Goal: Task Accomplishment & Management: Use online tool/utility

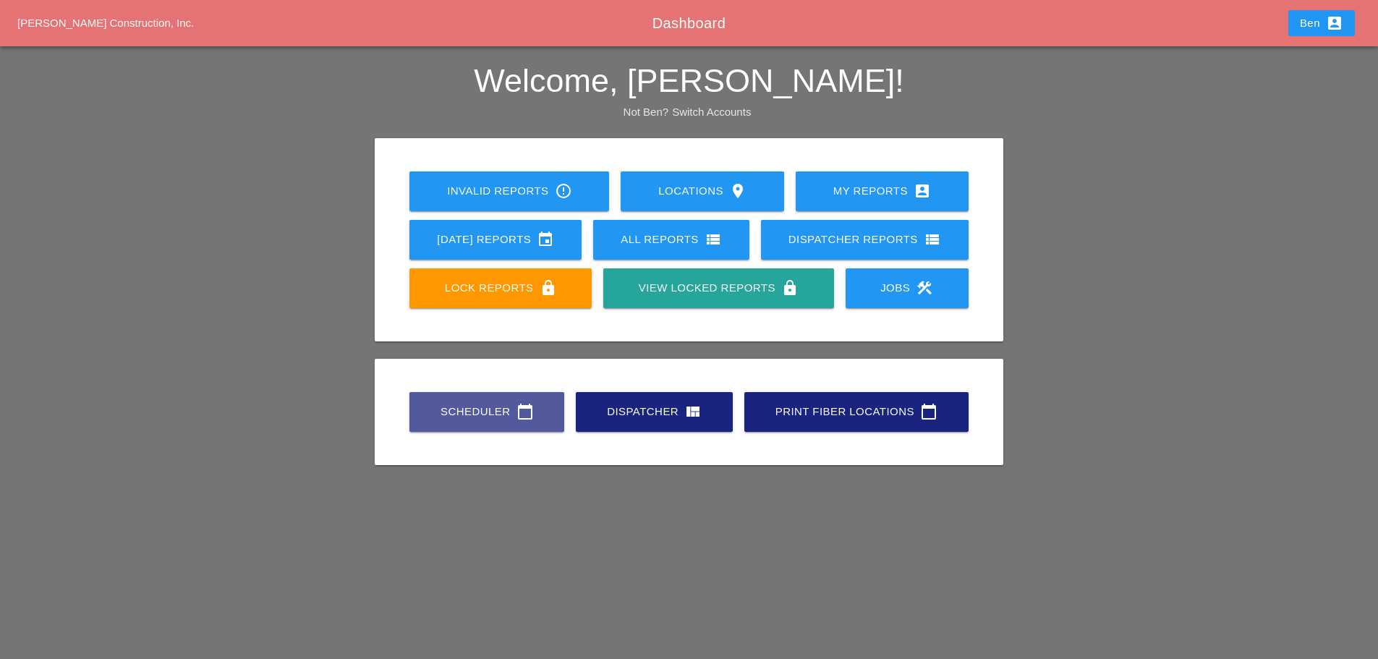
click at [433, 392] on link "Scheduler calendar_today" at bounding box center [486, 412] width 155 height 40
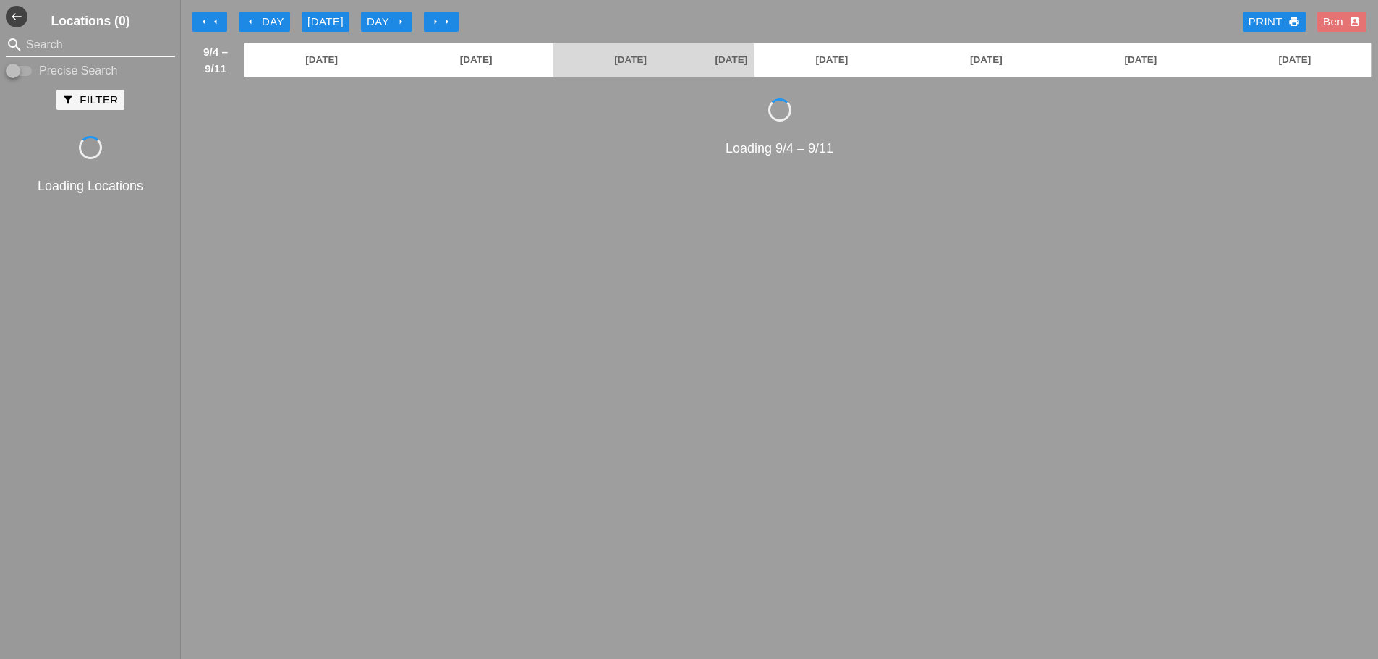
click at [103, 44] on input "Search" at bounding box center [90, 44] width 129 height 23
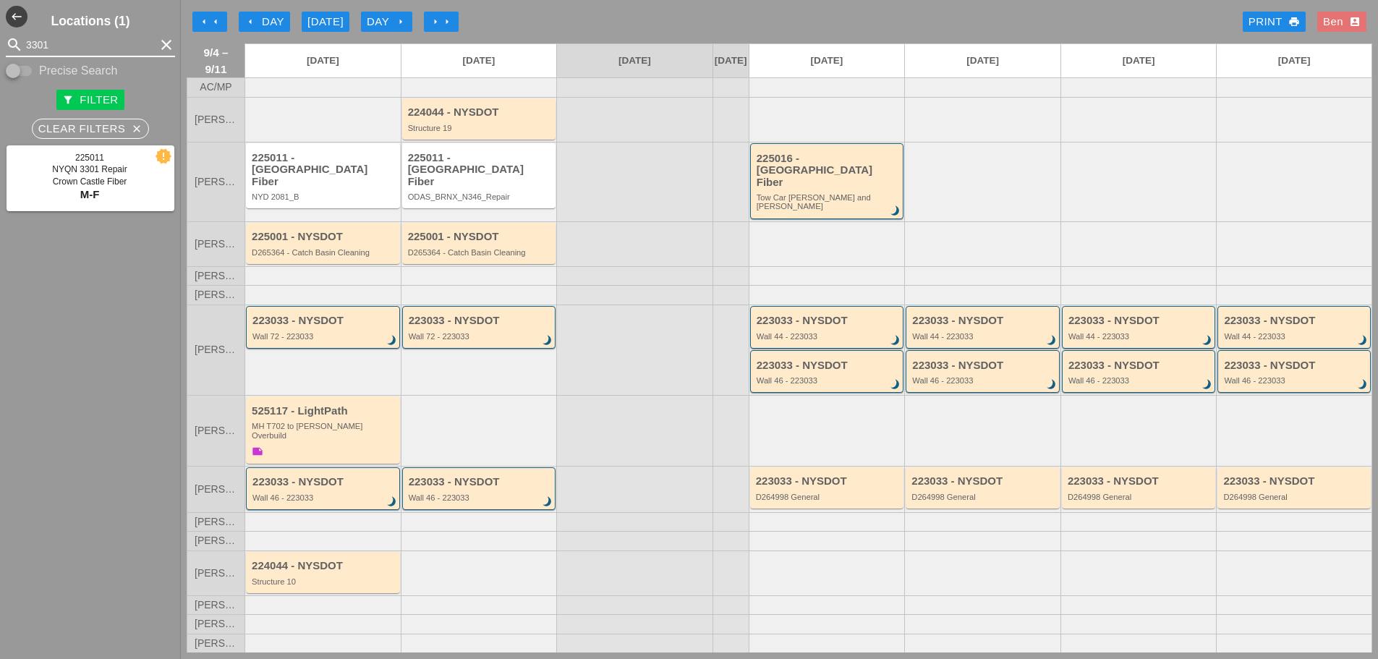
type input "3301"
click at [270, 17] on div "arrow_left Day" at bounding box center [264, 22] width 40 height 17
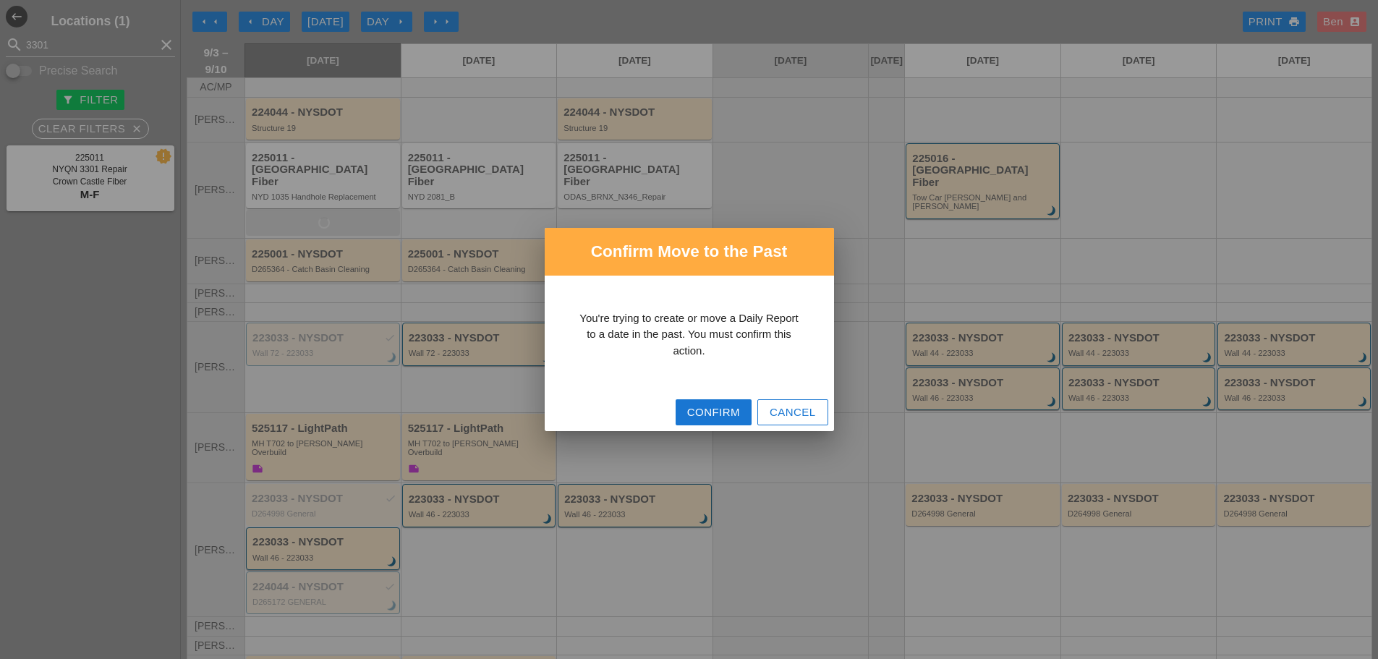
click at [710, 417] on div "Confirm" at bounding box center [713, 412] width 53 height 17
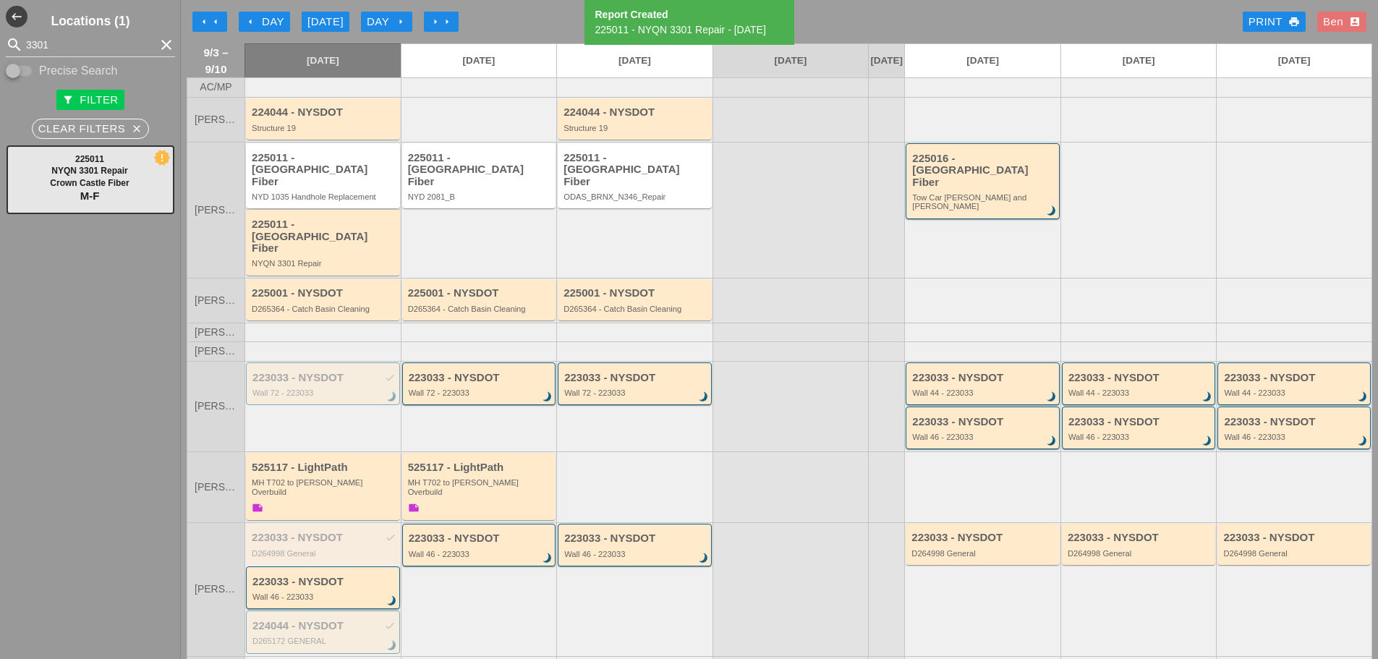
click at [348, 195] on div "NYD 1035 Handhole Replacement" at bounding box center [324, 196] width 145 height 9
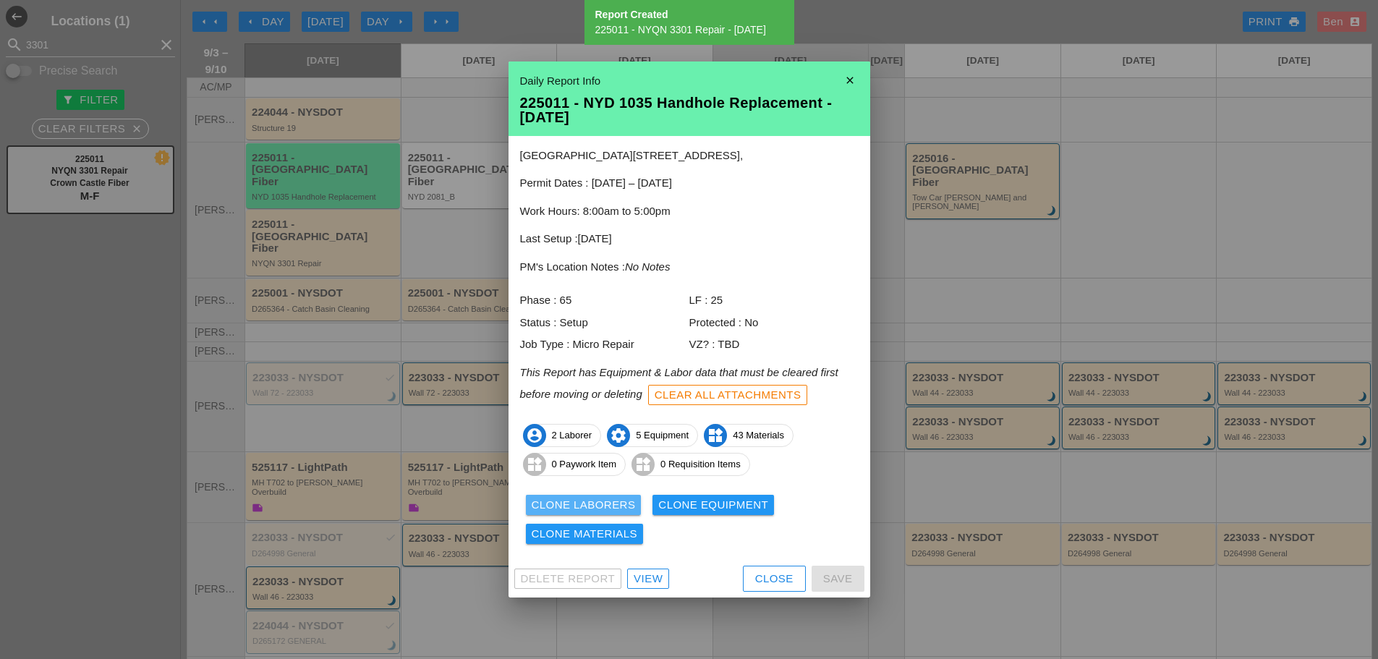
click at [623, 504] on div "Clone Laborers" at bounding box center [584, 505] width 104 height 17
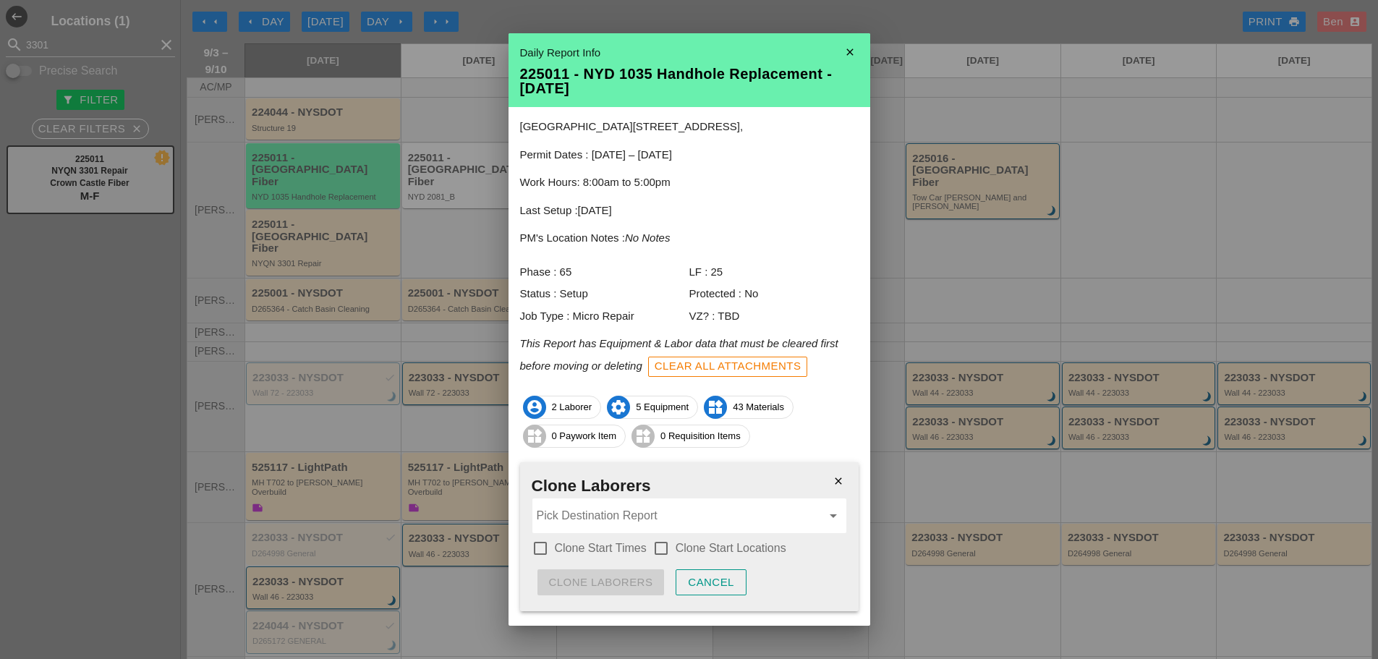
click at [640, 514] on input "Pick Destination Report" at bounding box center [679, 515] width 285 height 23
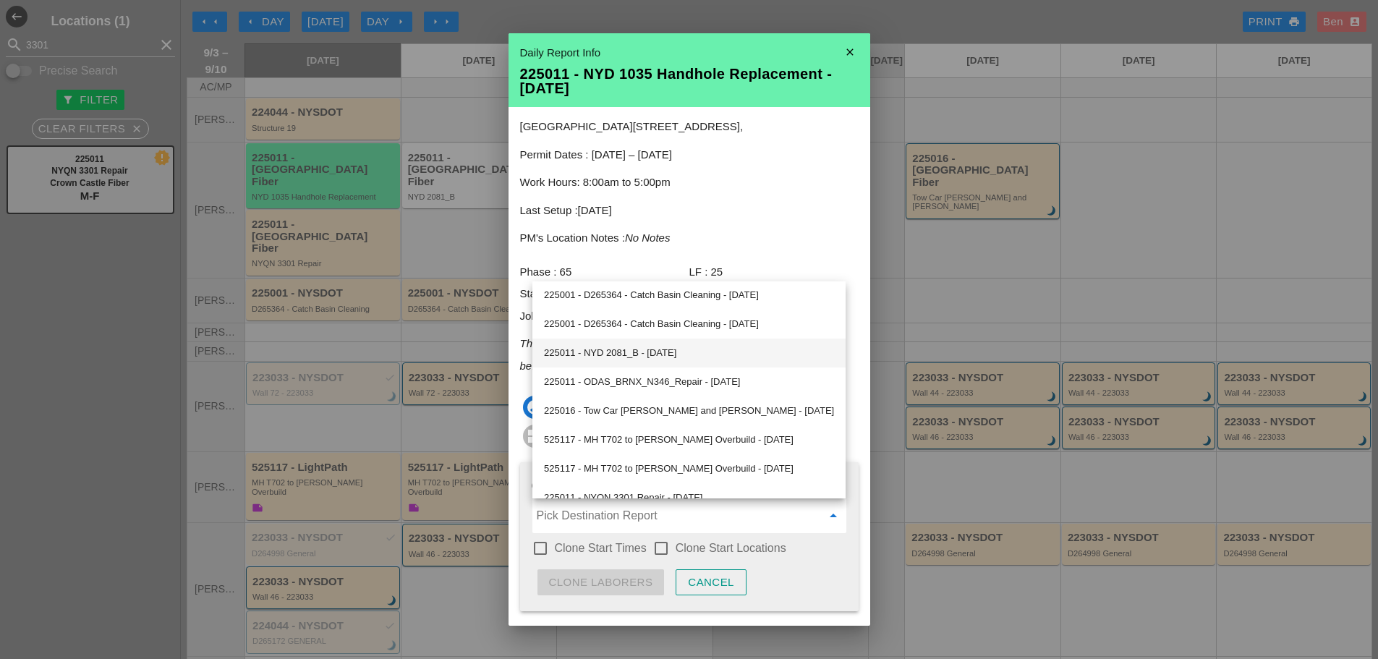
scroll to position [657, 0]
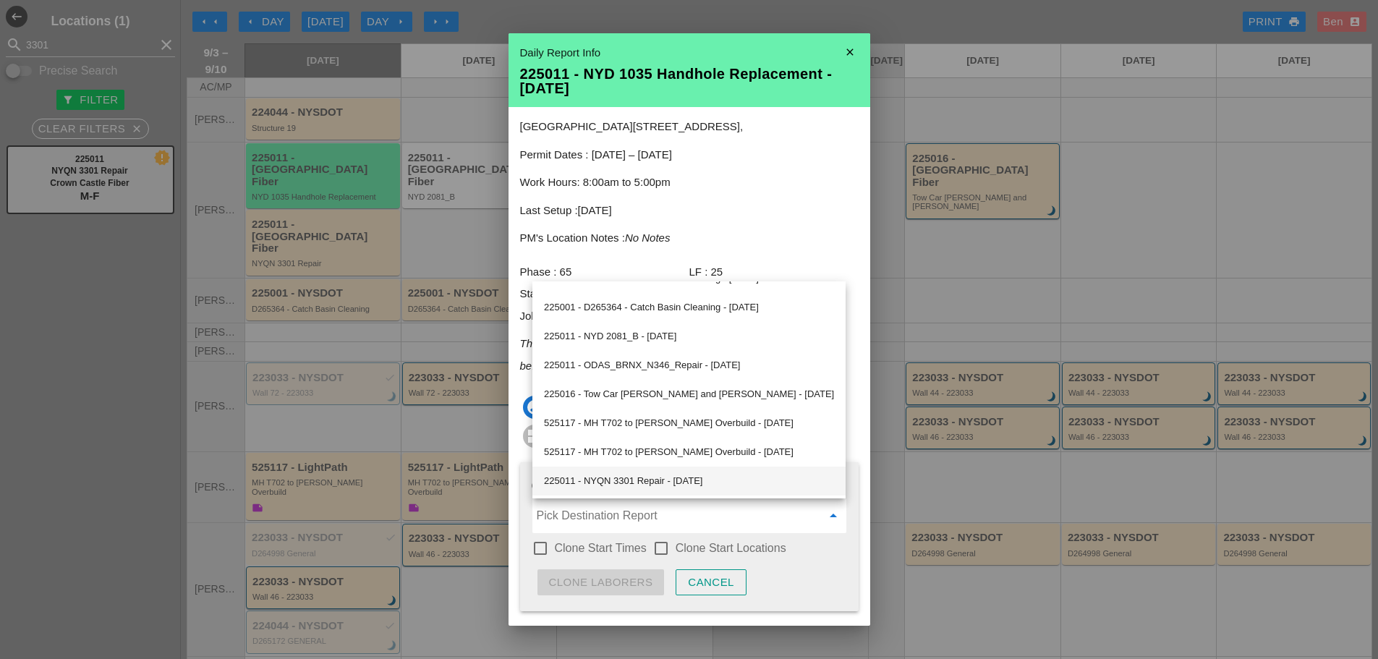
click at [689, 481] on div "225011 - NYQN 3301 Repair - [DATE]" at bounding box center [689, 480] width 290 height 17
type input "225011 - NYQN 3301 Repair - [DATE]"
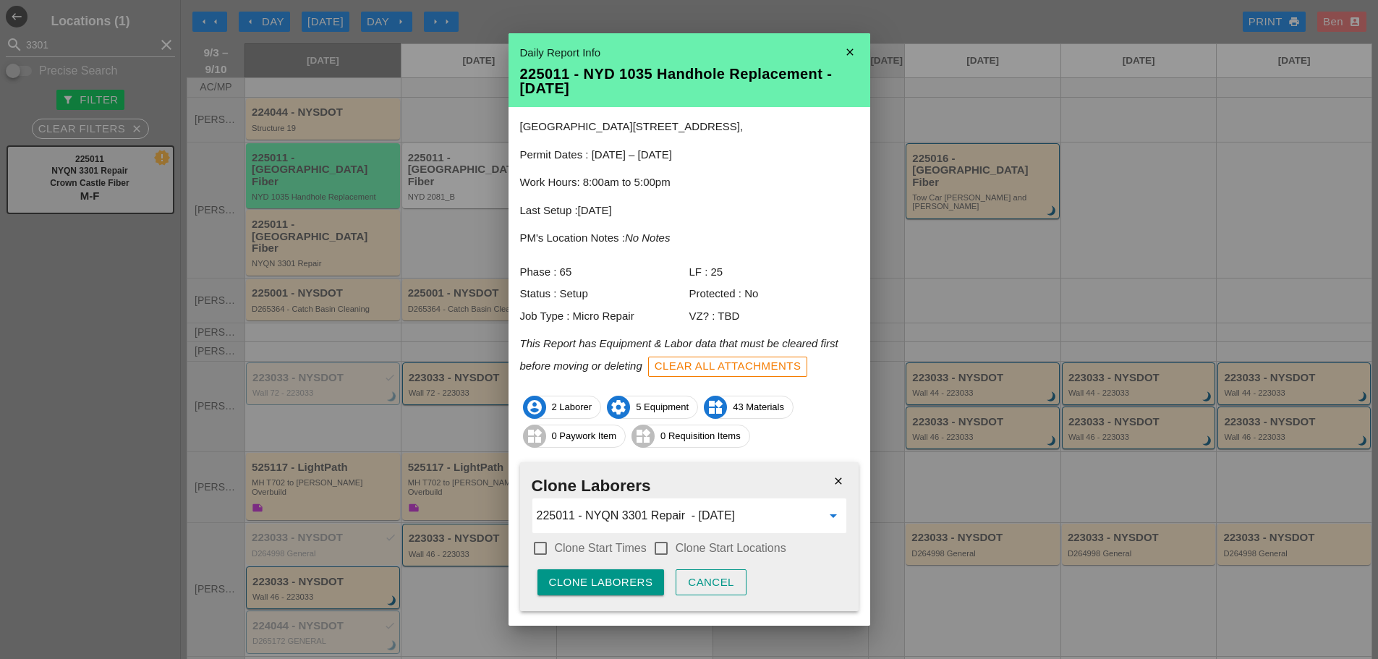
click at [615, 577] on div "Clone Laborers" at bounding box center [601, 582] width 104 height 17
click at [615, 576] on div "Are you sure?" at bounding box center [595, 582] width 92 height 17
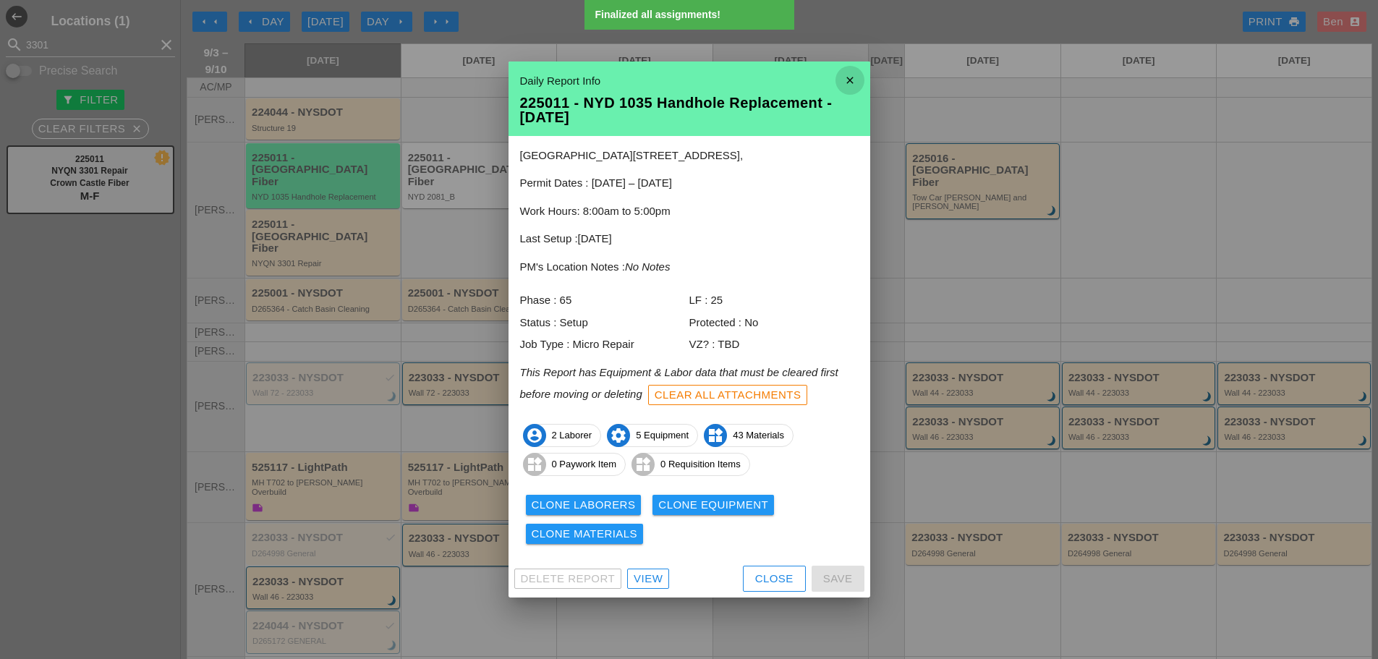
click at [843, 81] on icon "close" at bounding box center [849, 80] width 29 height 29
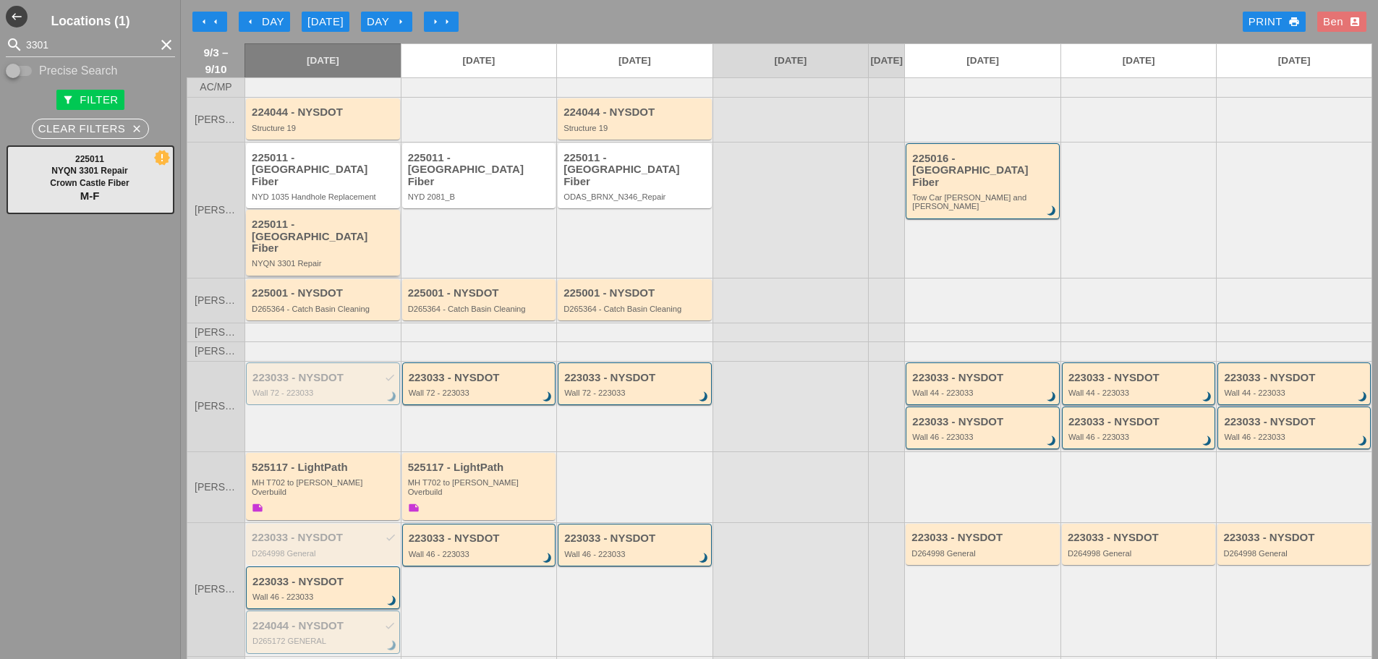
click at [338, 224] on div "225011 - [GEOGRAPHIC_DATA] Fiber" at bounding box center [324, 236] width 145 height 36
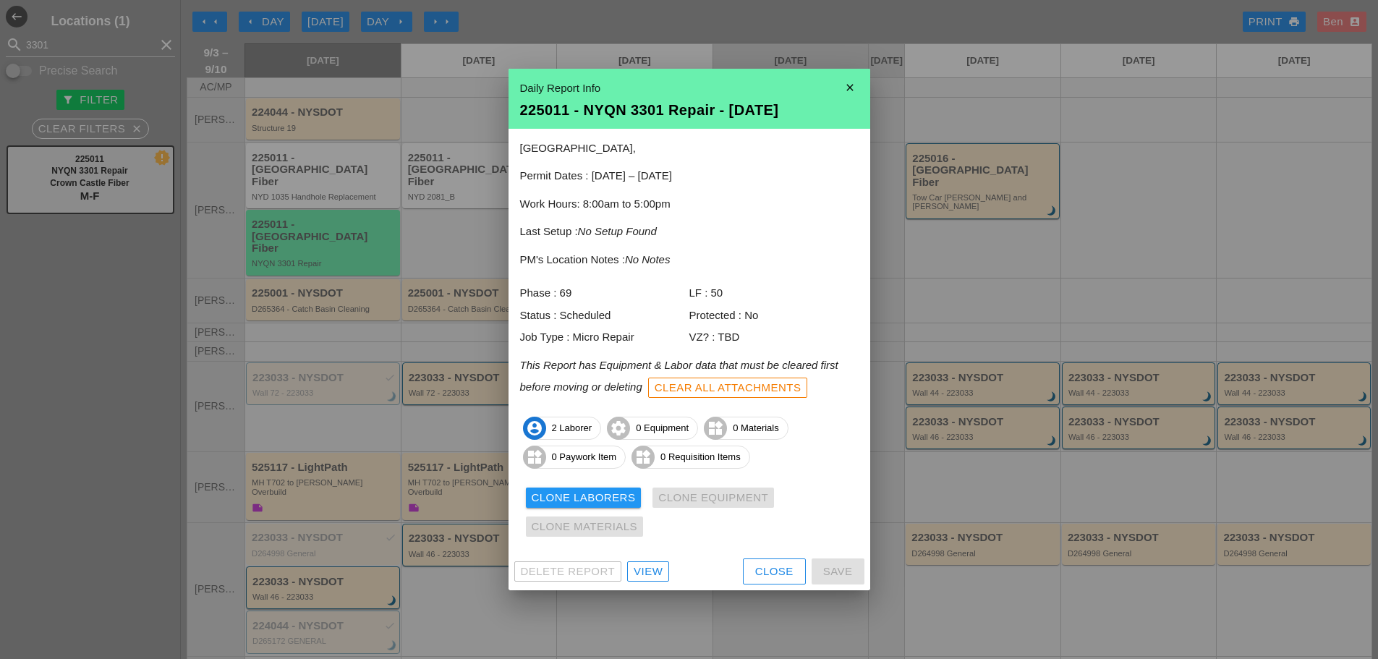
click at [653, 568] on div "View" at bounding box center [648, 571] width 29 height 17
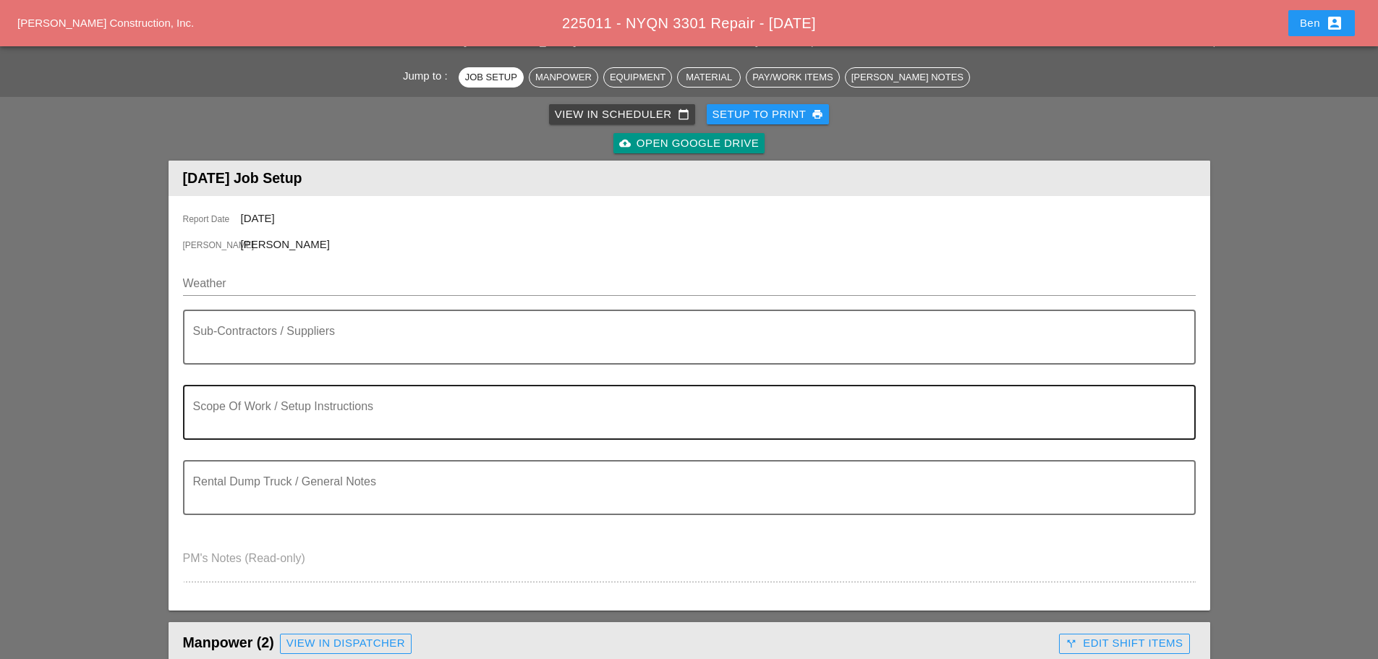
scroll to position [121, 0]
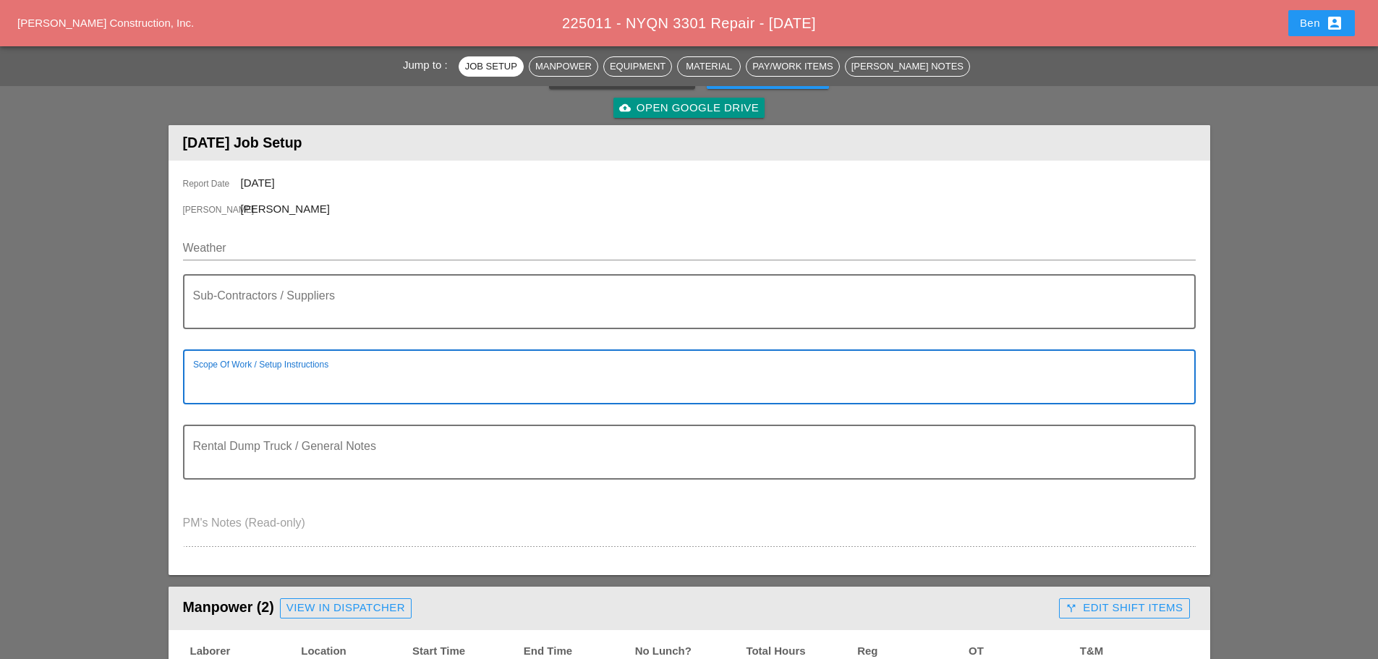
click at [261, 371] on textarea "Scope Of Work / Setup Instructions" at bounding box center [683, 385] width 981 height 35
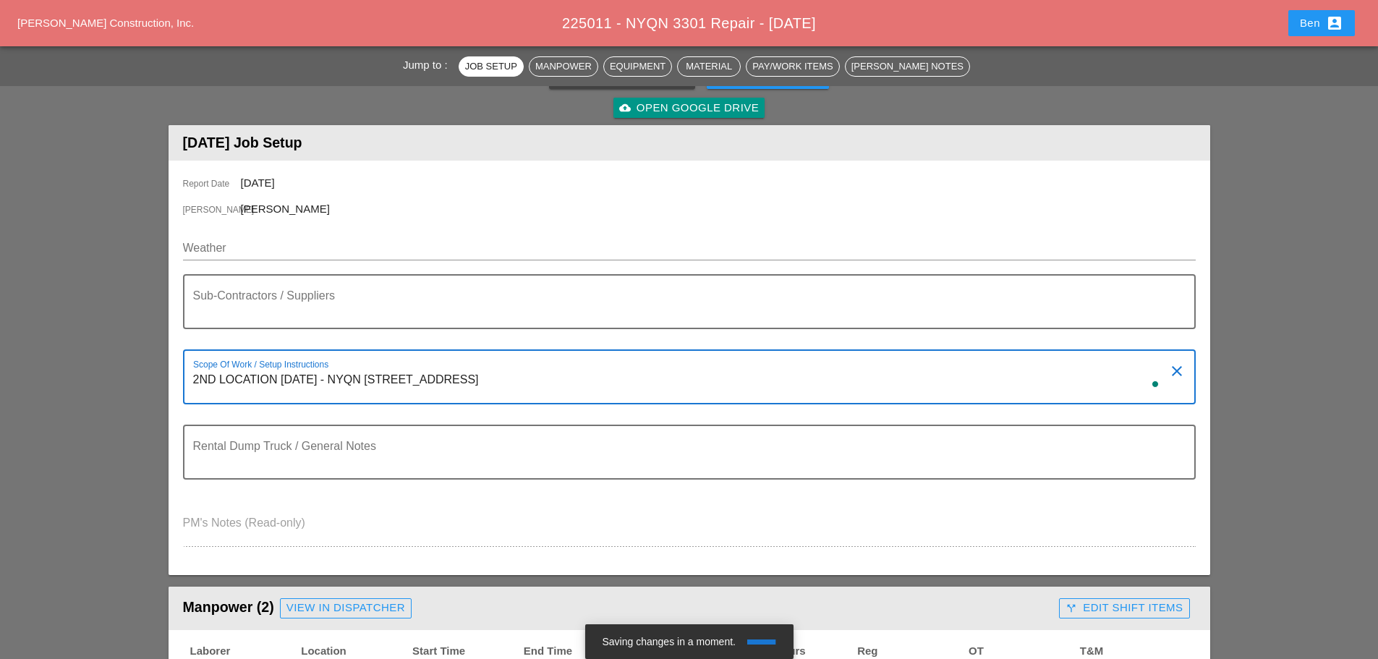
type textarea "2ND LOCATION [DATE] - NYQN [STREET_ADDRESS]"
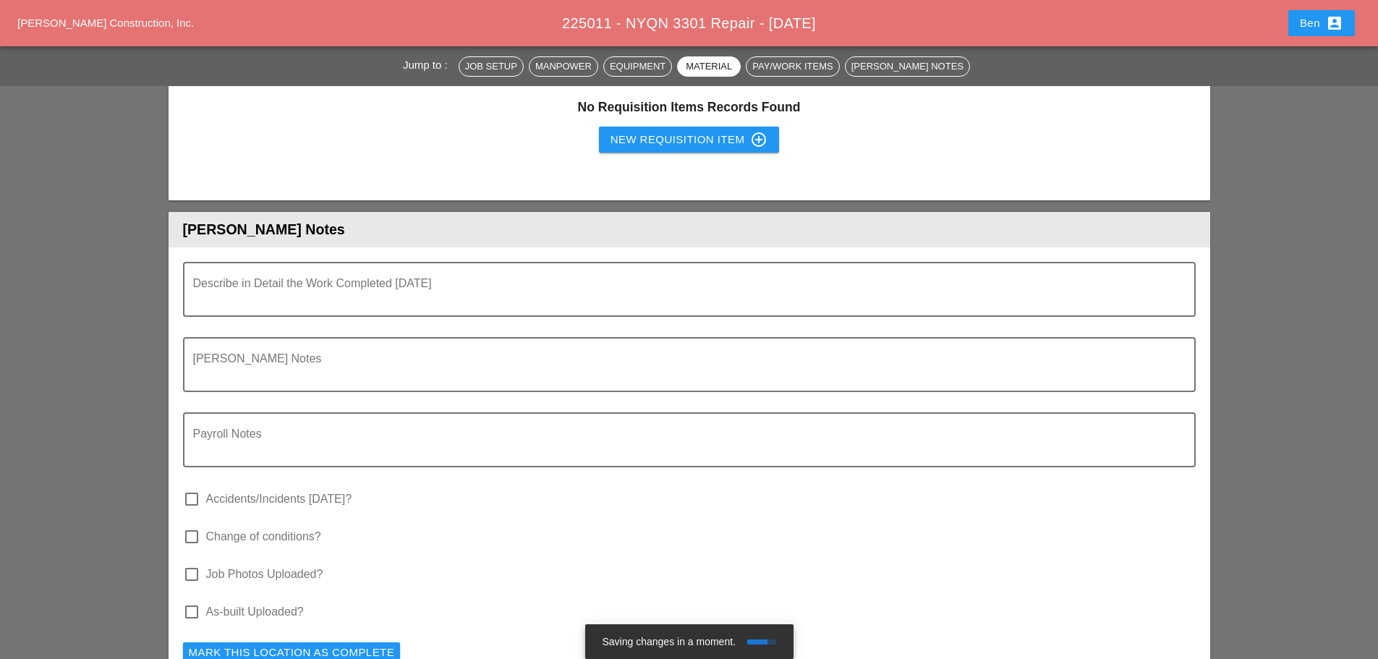
scroll to position [1684, 0]
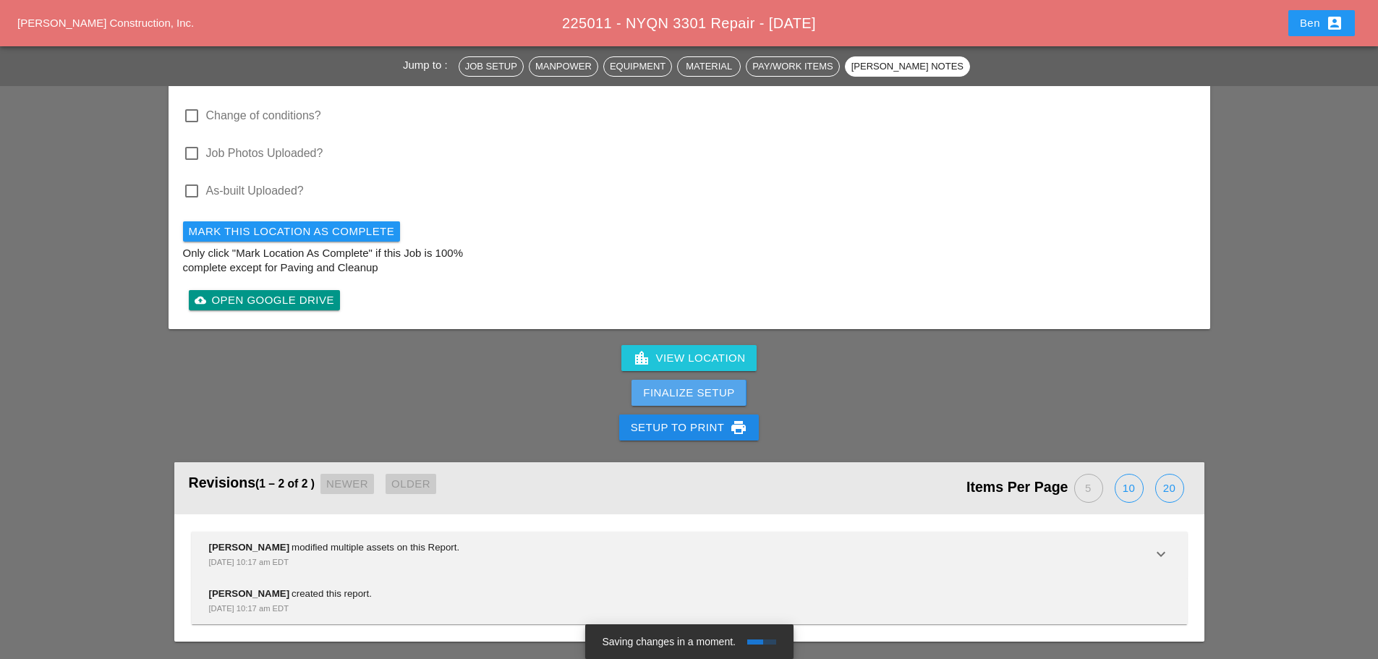
click at [664, 394] on div "Finalize Setup" at bounding box center [688, 393] width 91 height 17
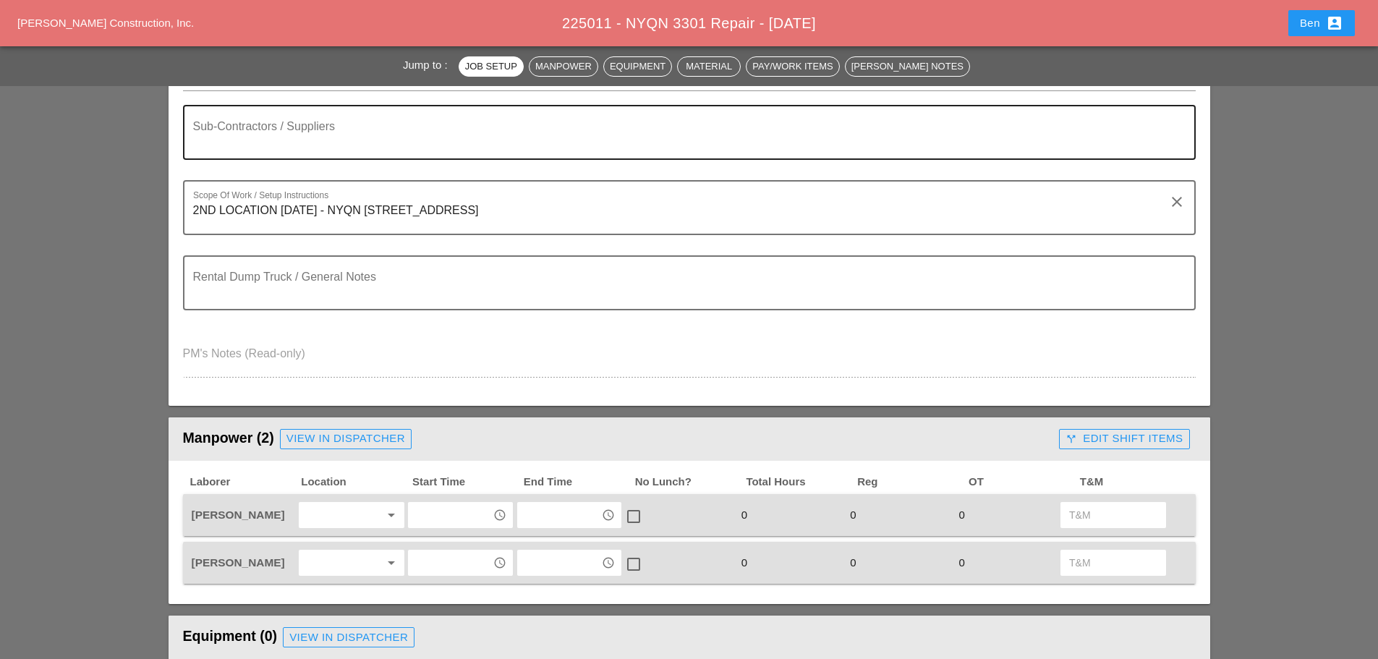
scroll to position [362, 0]
